Goal: Task Accomplishment & Management: Use online tool/utility

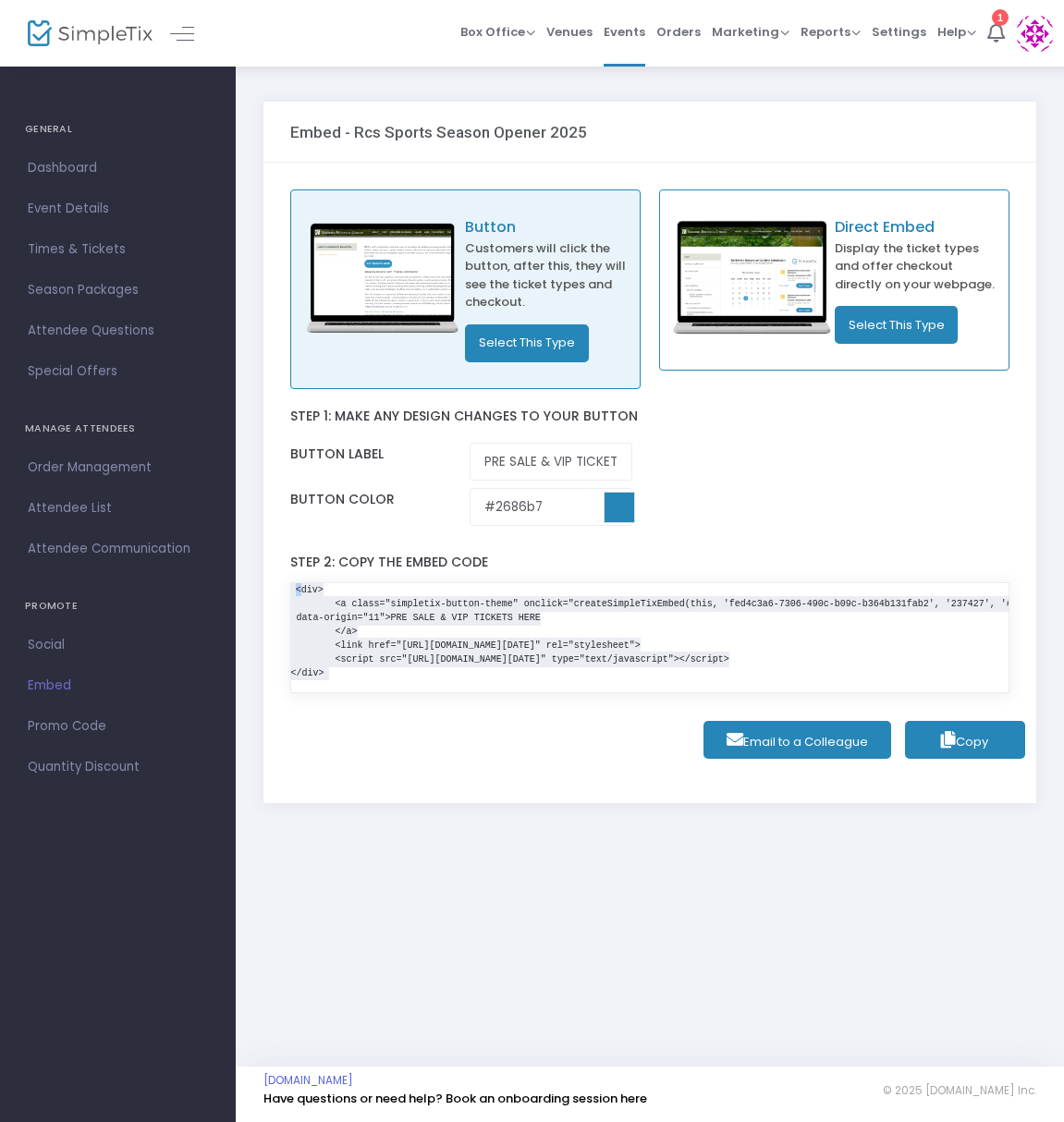
drag, startPoint x: 336, startPoint y: 670, endPoint x: 434, endPoint y: 574, distance: 137.2
click at [278, 577] on div "Button Customers will click the button, after this, they will see the ticket ty…" at bounding box center [649, 483] width 772 height 640
click at [573, 627] on pre "<div> <a class="simpletix-button-theme" onclick="createSimpleTixEmbed(this, 'fe…" at bounding box center [649, 632] width 718 height 97
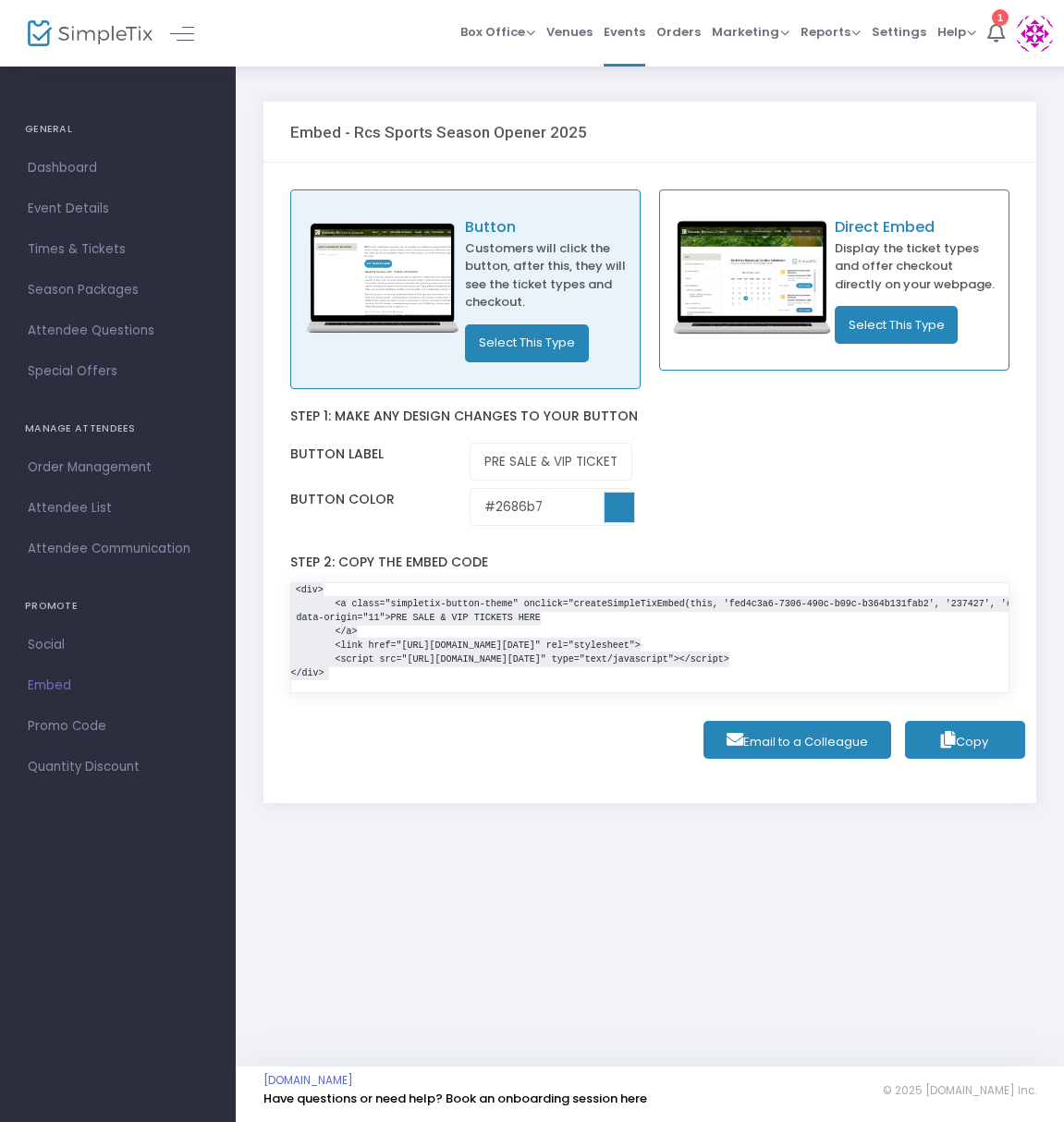
drag, startPoint x: 350, startPoint y: 673, endPoint x: 258, endPoint y: 587, distance: 125.9
click at [264, 589] on div "Button Customers will click the button, after this, they will see the ticket ty…" at bounding box center [649, 483] width 772 height 640
copy code "<div> <a class="simpletix-button-theme" onclick="createSimpleTixEmbed(this, 'fe…"
